Goal: Find specific page/section: Find specific page/section

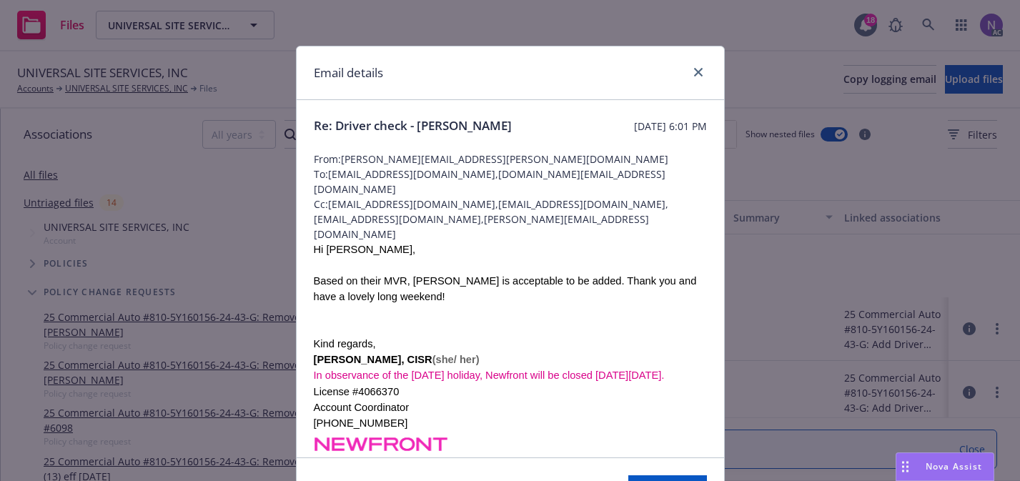
scroll to position [134, 0]
